Goal: Transaction & Acquisition: Purchase product/service

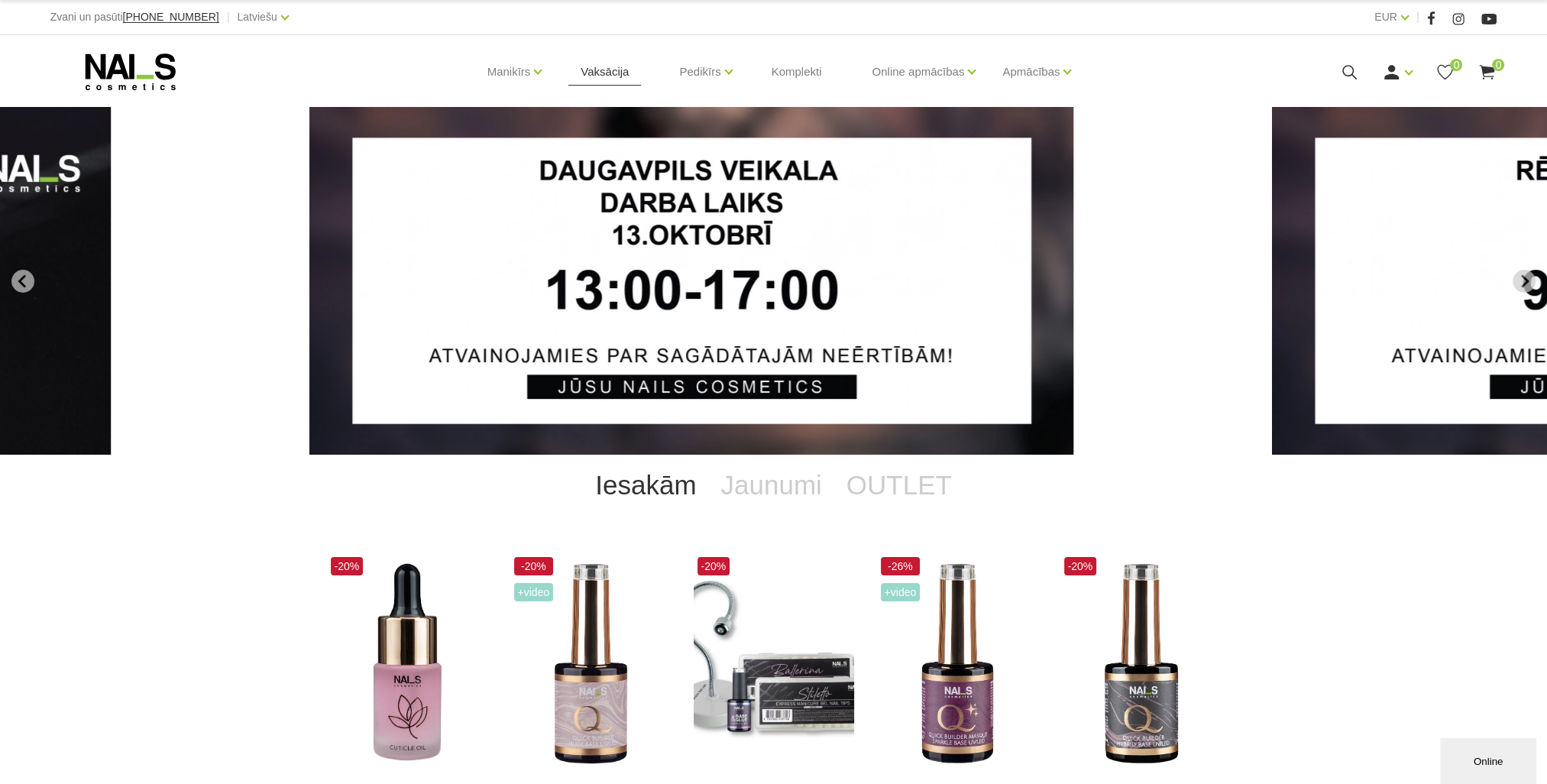
click at [613, 81] on link "Vaksācija" at bounding box center [604, 72] width 73 height 73
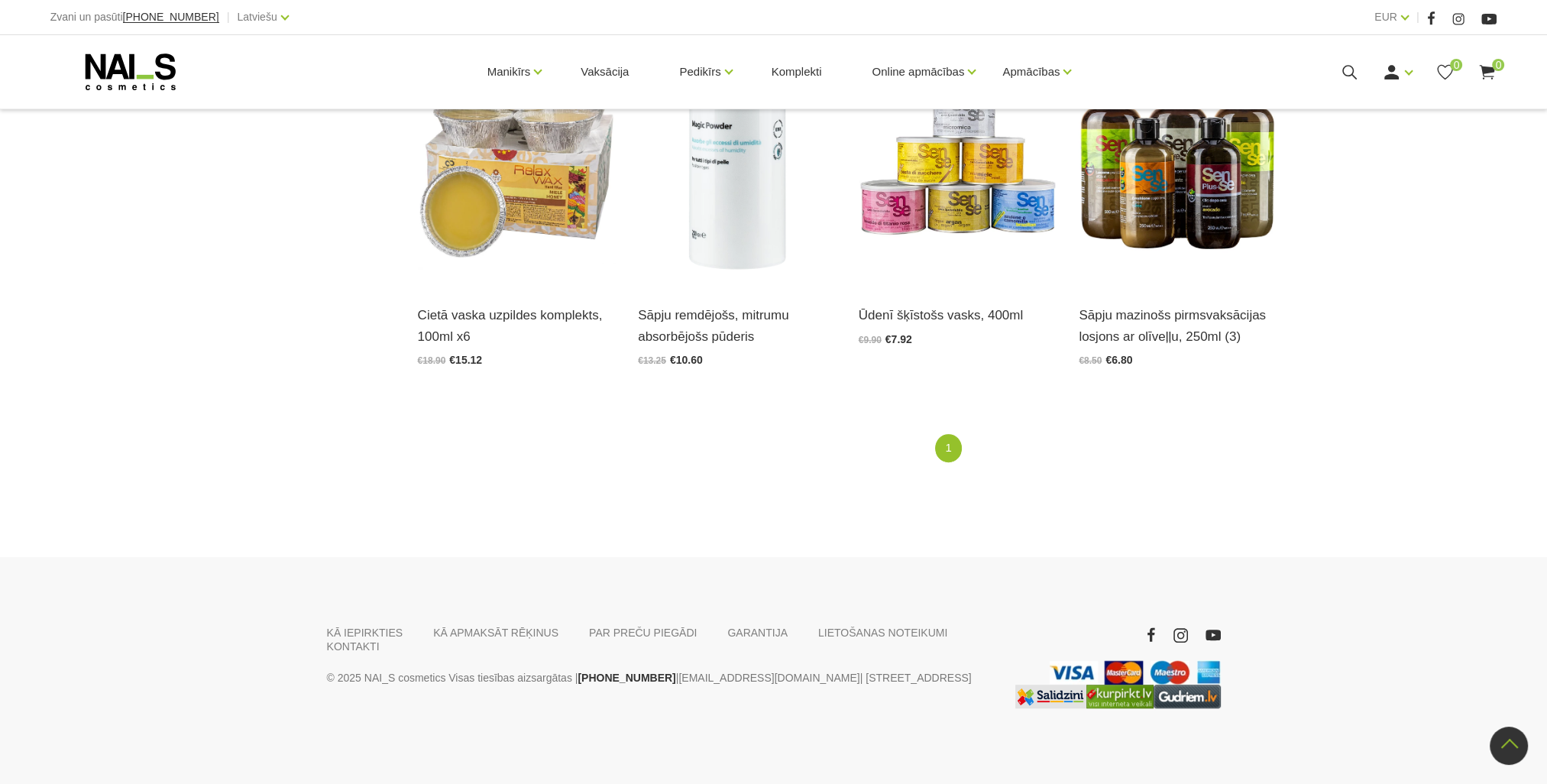
scroll to position [793, 0]
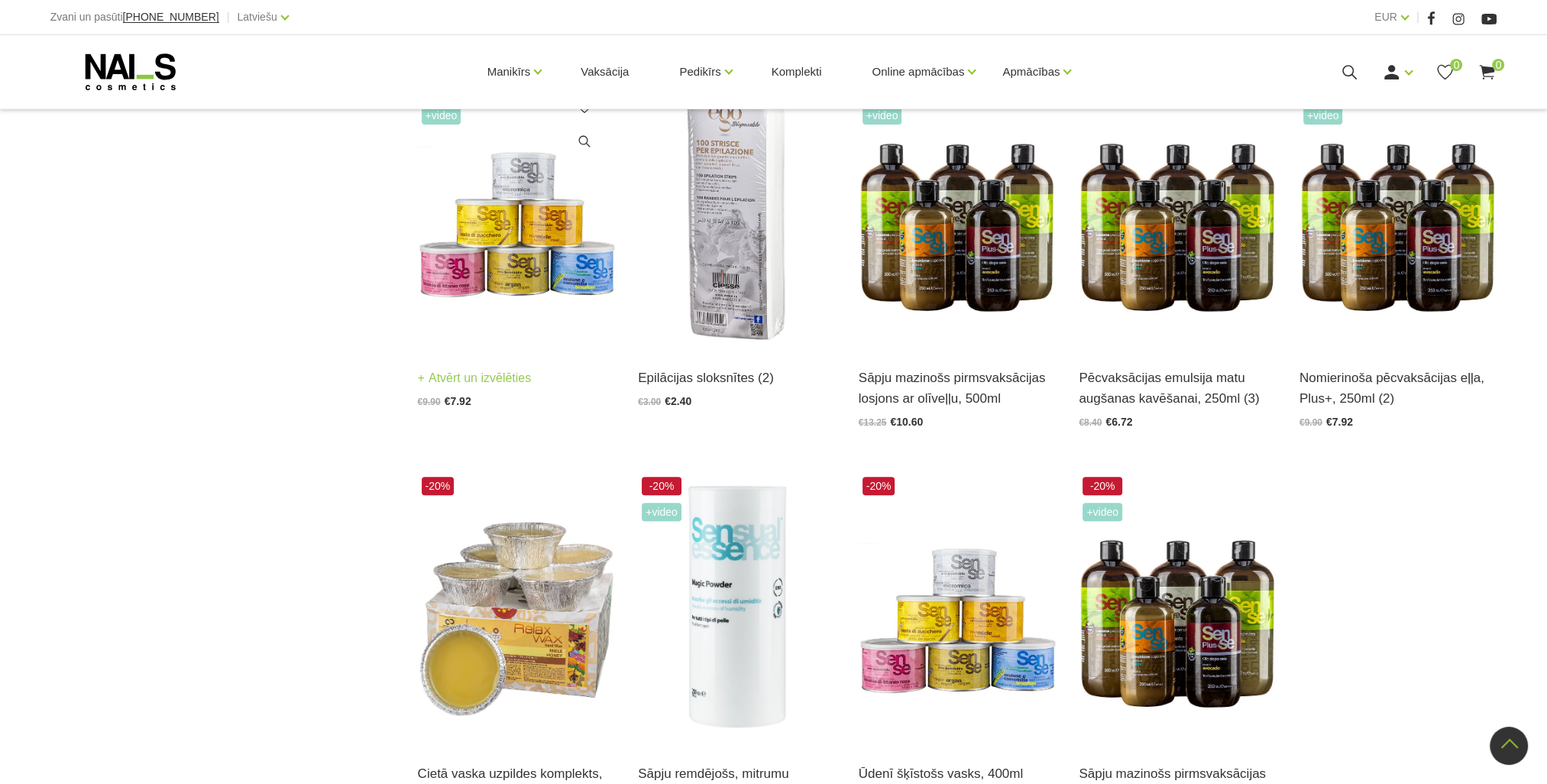
click at [531, 235] on img at bounding box center [516, 212] width 198 height 272
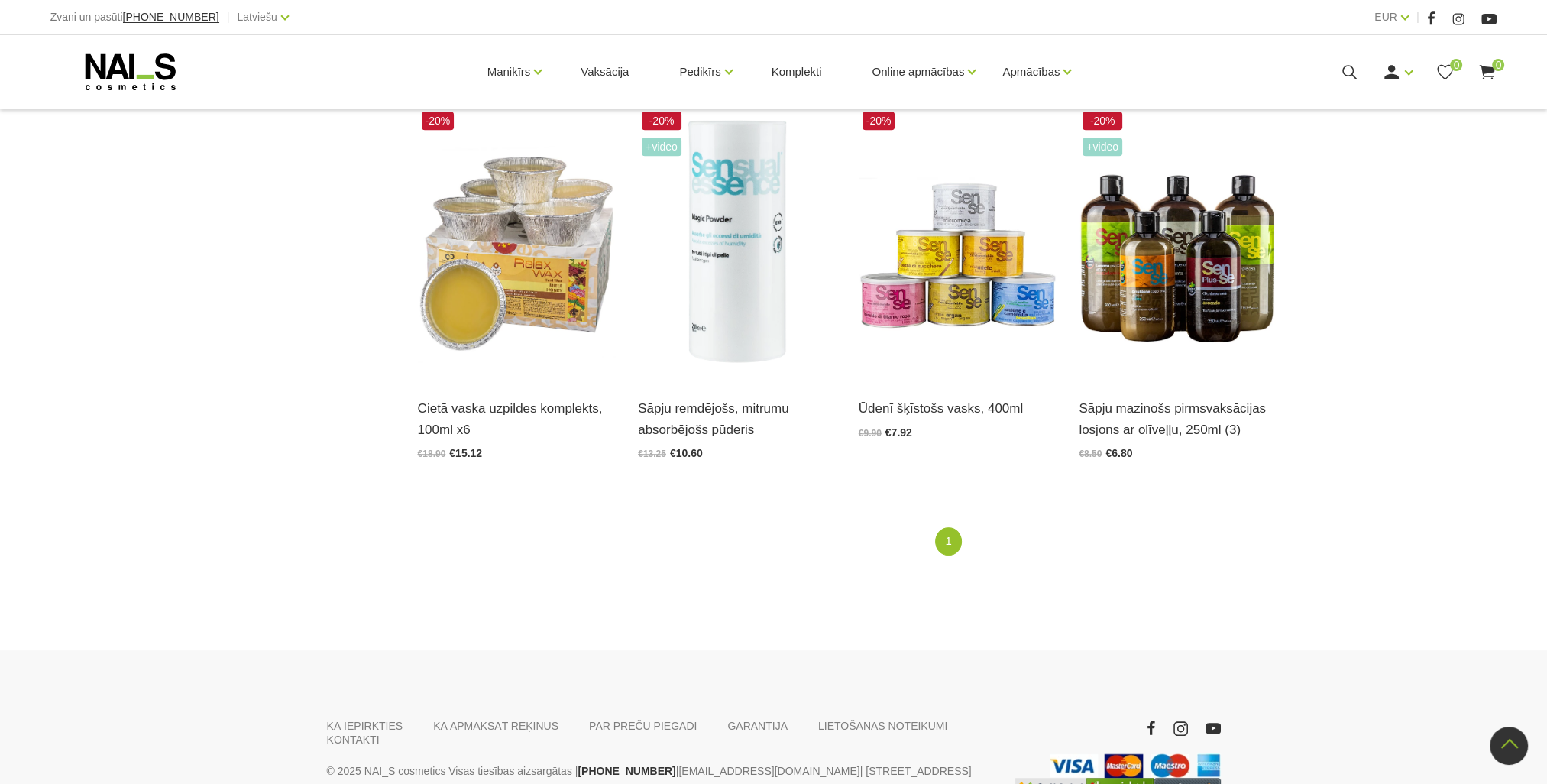
scroll to position [1175, 0]
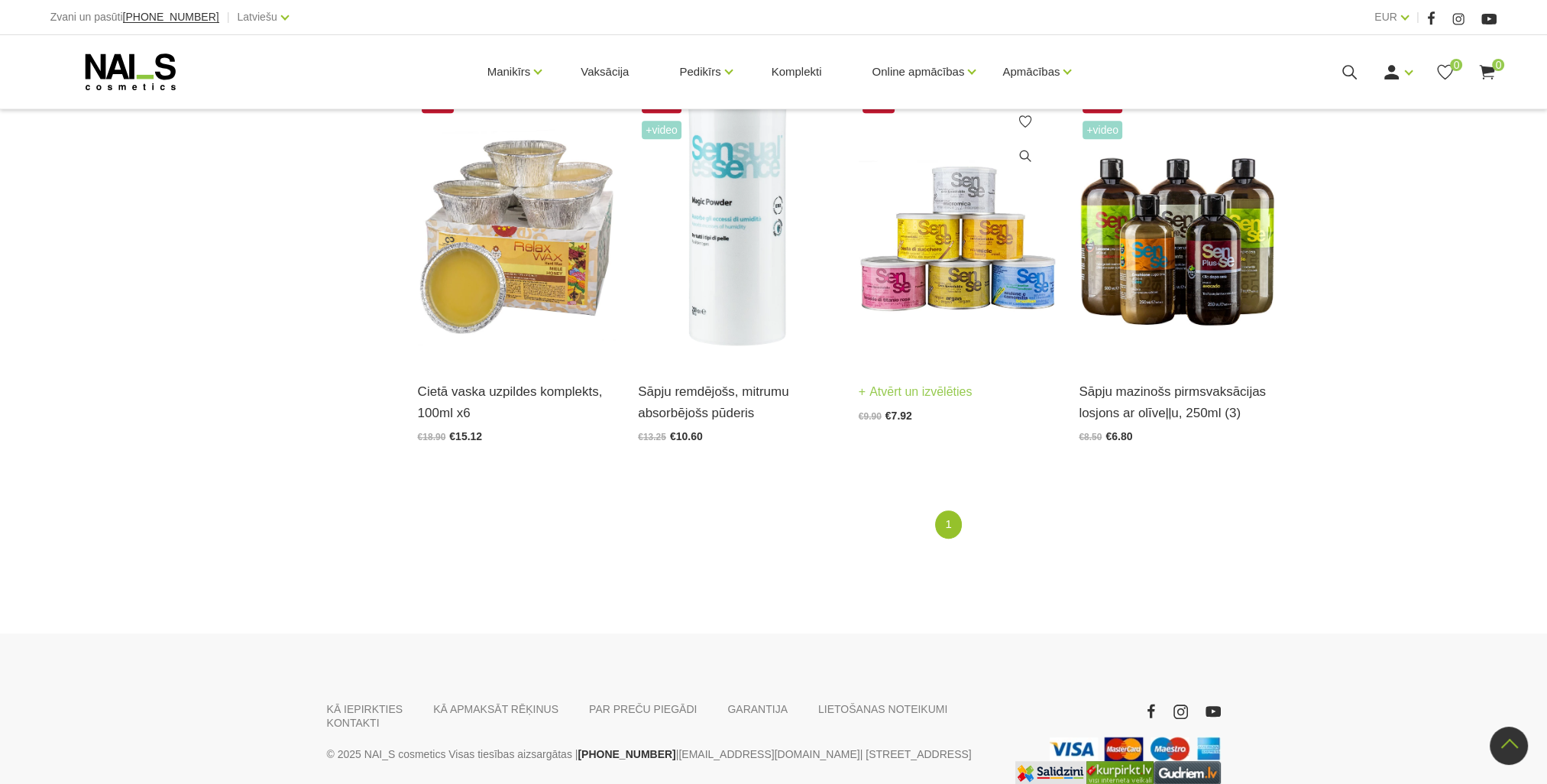
click at [1011, 256] on img at bounding box center [957, 226] width 198 height 272
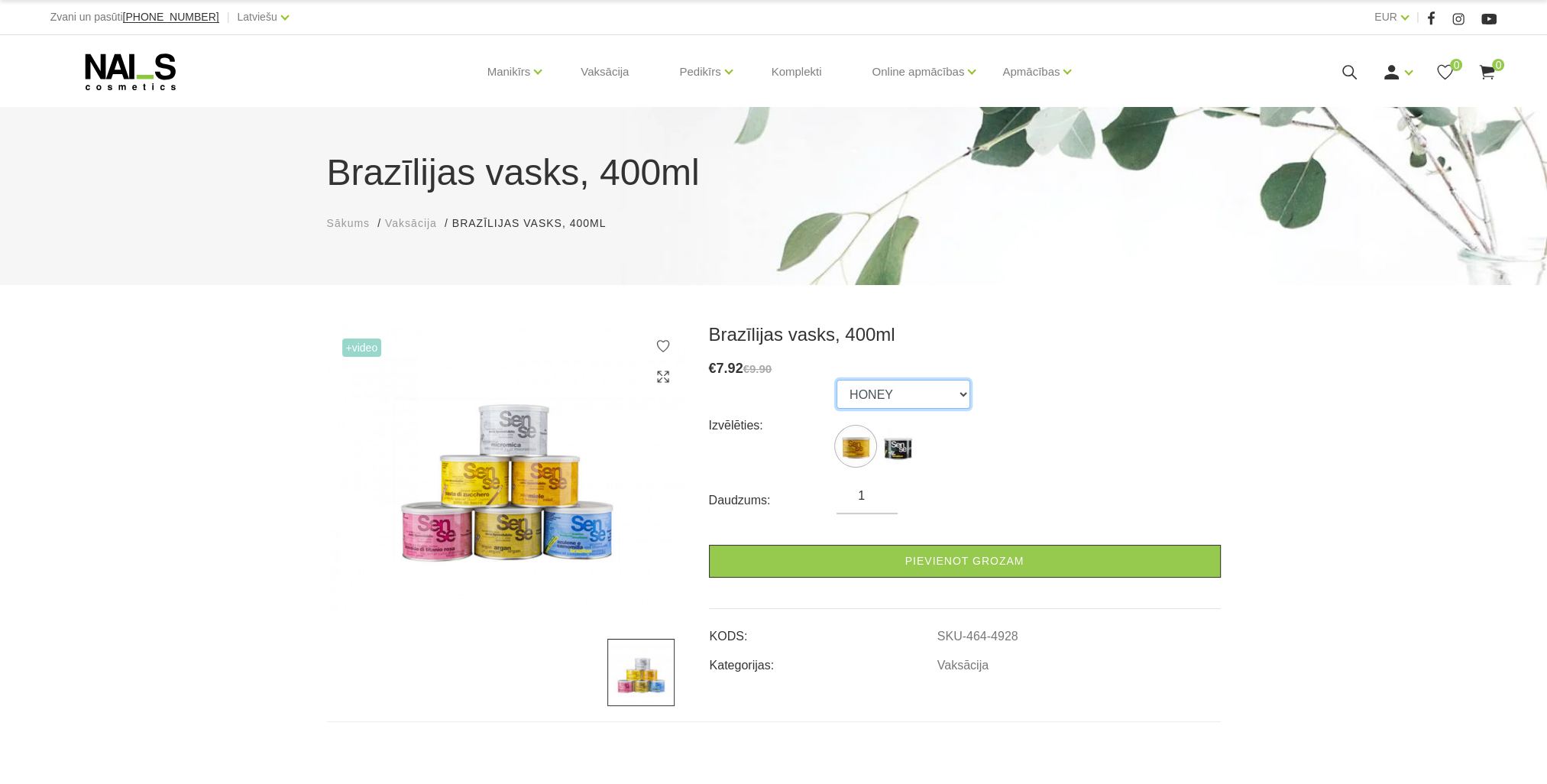
click at [899, 398] on select "HONEY THE BLACK ONE" at bounding box center [903, 394] width 134 height 29
click at [1067, 432] on div "Izvēlēties: HONEY THE BLACK ONE" at bounding box center [964, 425] width 512 height 91
click at [904, 399] on select "HONEY THE BLACK ONE" at bounding box center [903, 394] width 134 height 29
select select "6178"
click at [836, 380] on select "HONEY THE BLACK ONE" at bounding box center [903, 394] width 134 height 29
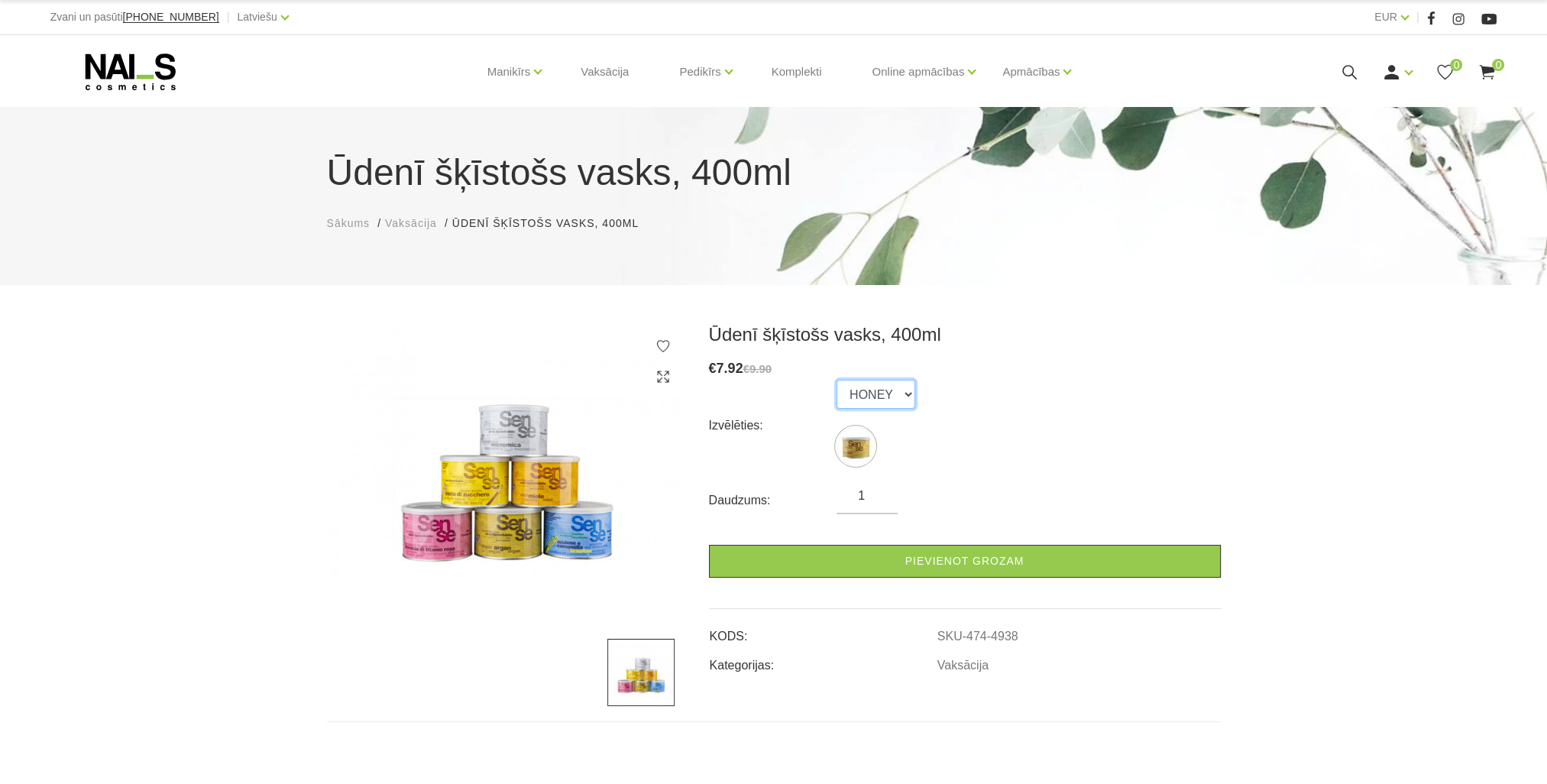
click at [902, 392] on select "HONEY" at bounding box center [875, 394] width 79 height 29
click at [1038, 387] on div "Izvēlēties: HONEY" at bounding box center [964, 425] width 512 height 91
